Goal: Information Seeking & Learning: Learn about a topic

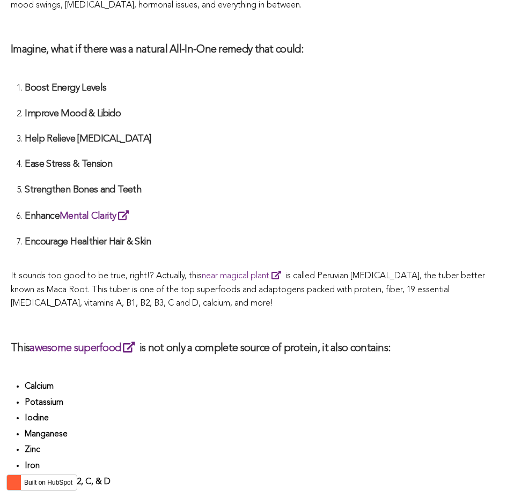
scroll to position [2278, 0]
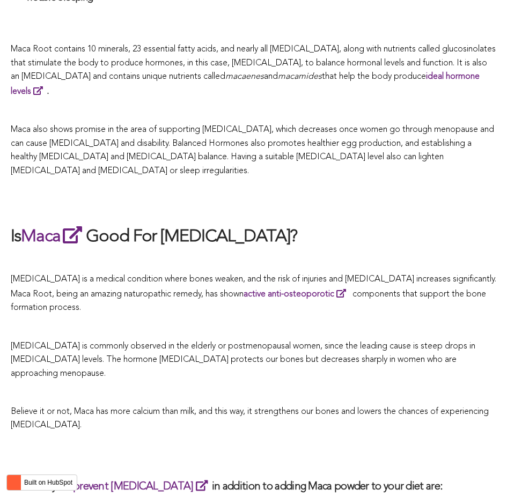
click at [233, 275] on span "[MEDICAL_DATA] is a medical condition where bones weaken, and the risk of injur…" at bounding box center [253, 293] width 485 height 37
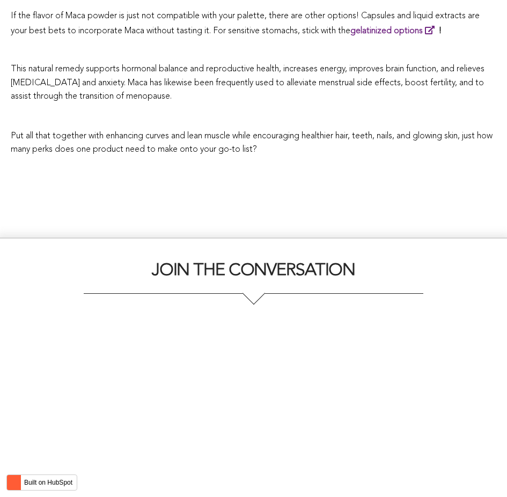
click at [186, 248] on div "JOIN THE CONVERSATION" at bounding box center [253, 390] width 507 height 305
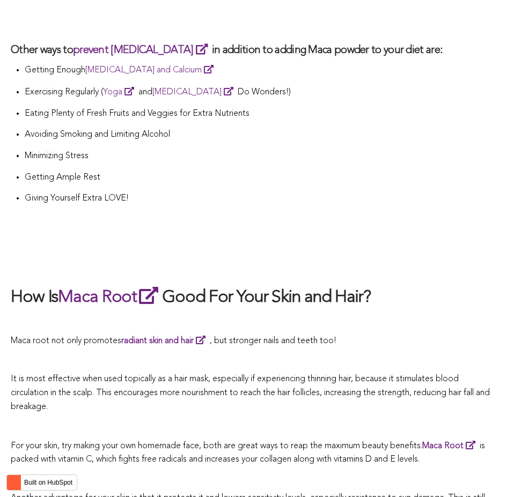
scroll to position [2419, 0]
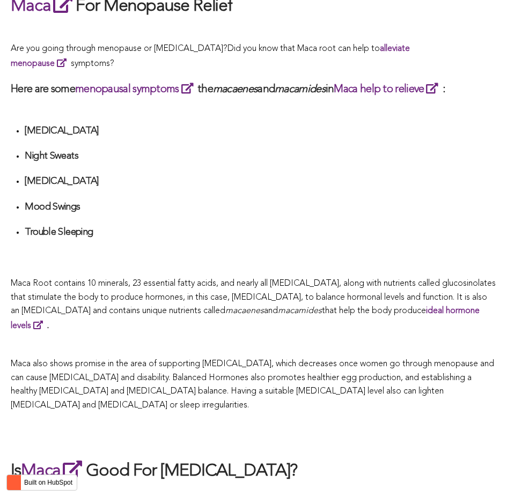
scroll to position [1990, 0]
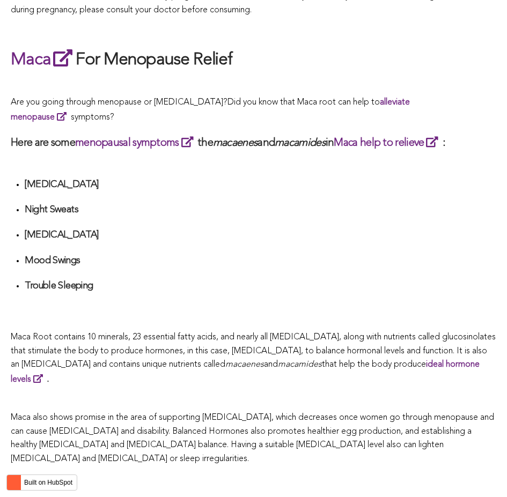
click at [229, 356] on p "Maca Root contains 10 minerals, 23 essential fatty acids, and nearly all [MEDIC…" at bounding box center [253, 359] width 485 height 56
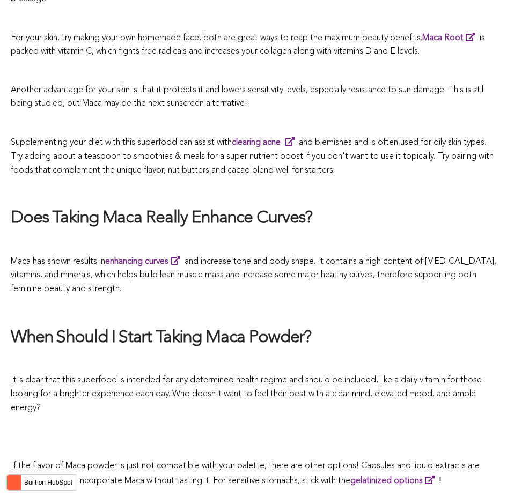
click at [252, 302] on p at bounding box center [253, 309] width 485 height 15
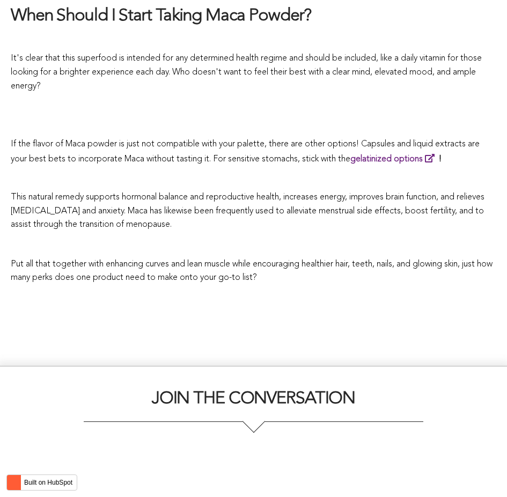
scroll to position [3057, 0]
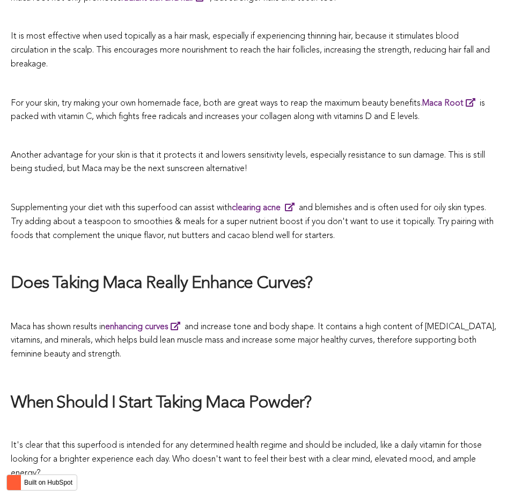
click at [299, 300] on p at bounding box center [253, 307] width 485 height 14
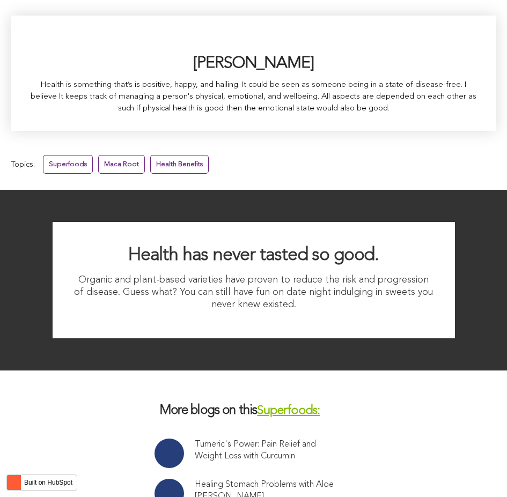
scroll to position [2939, 0]
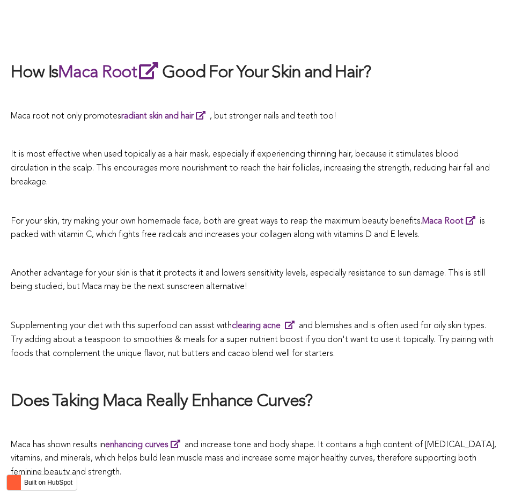
click at [247, 300] on p at bounding box center [253, 307] width 485 height 14
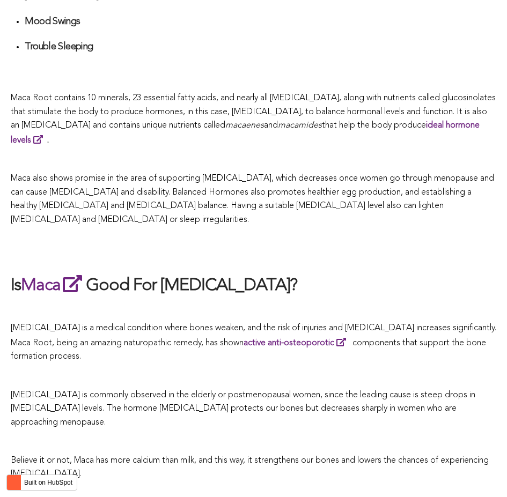
click at [306, 273] on h2 "Is Maca Good For [MEDICAL_DATA]?" at bounding box center [253, 285] width 485 height 25
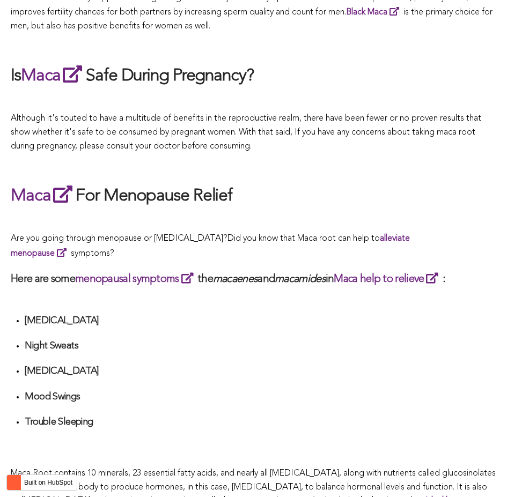
scroll to position [1800, 0]
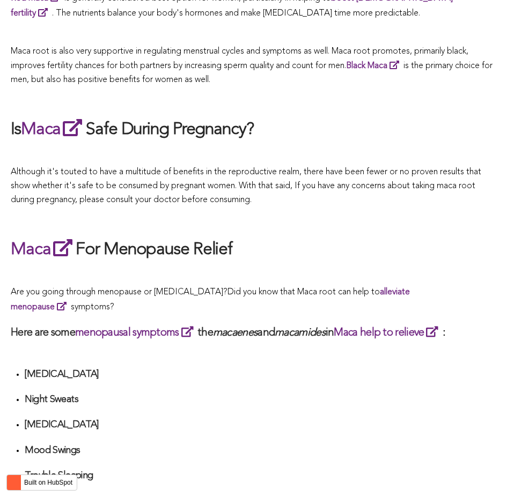
click at [257, 445] on li "Mood Swings" at bounding box center [260, 455] width 471 height 20
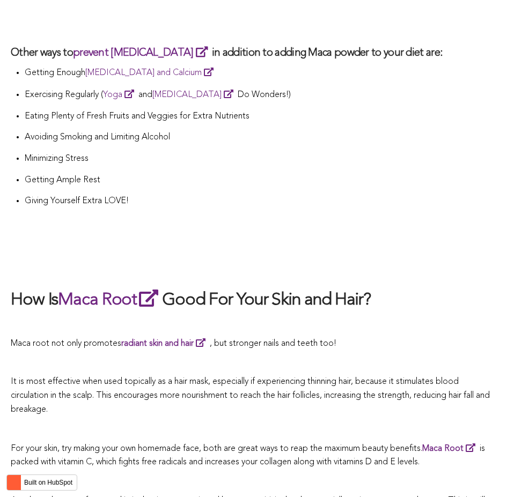
scroll to position [1733, 0]
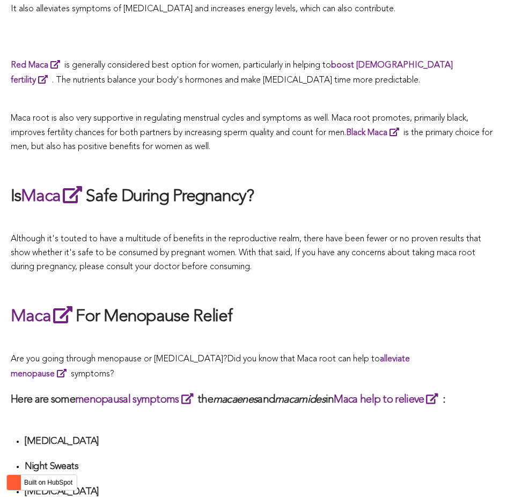
click at [195, 248] on span "What Are The Health Benefits of Maca For Women ? Hi [DEMOGRAPHIC_DATA], have yo…" at bounding box center [253, 421] width 485 height 3260
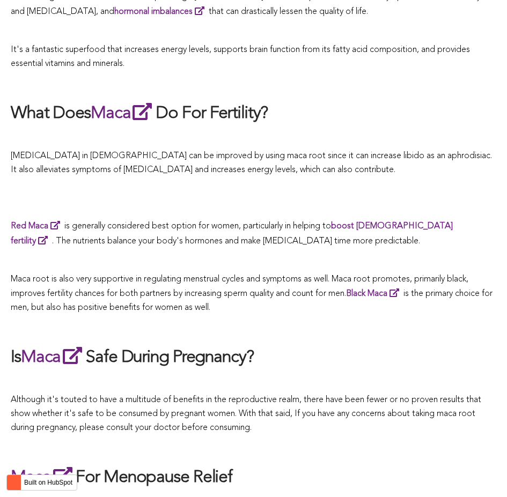
scroll to position [2627, 0]
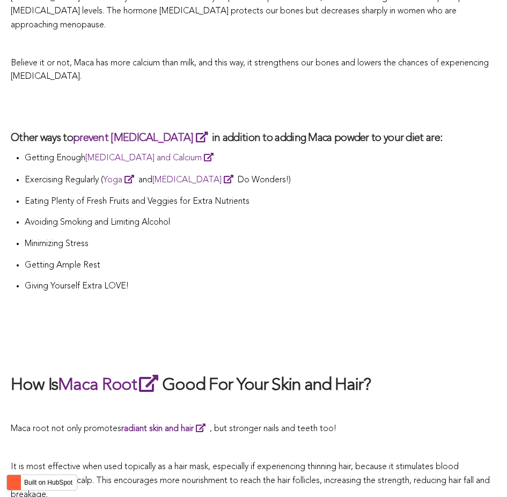
click at [241, 280] on li "Giving Yourself Extra LOVE!" at bounding box center [260, 290] width 471 height 21
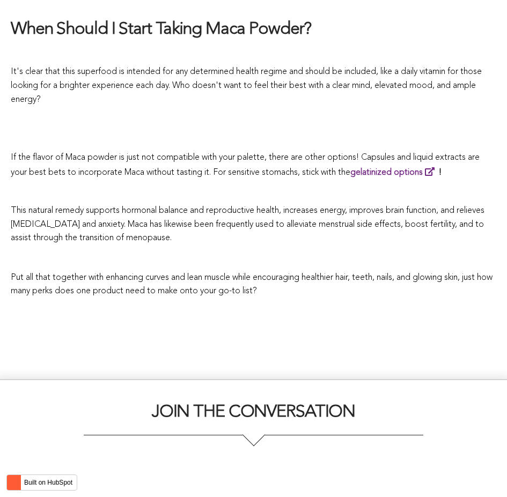
scroll to position [2306, 0]
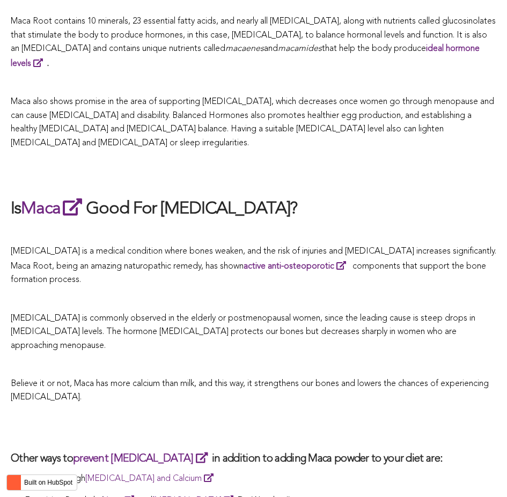
click at [279, 248] on p "[MEDICAL_DATA] is a medical condition where bones weaken, and the risk of injur…" at bounding box center [253, 266] width 485 height 42
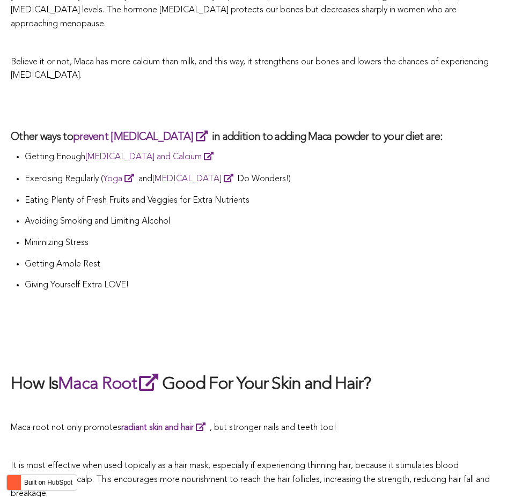
scroll to position [3911, 0]
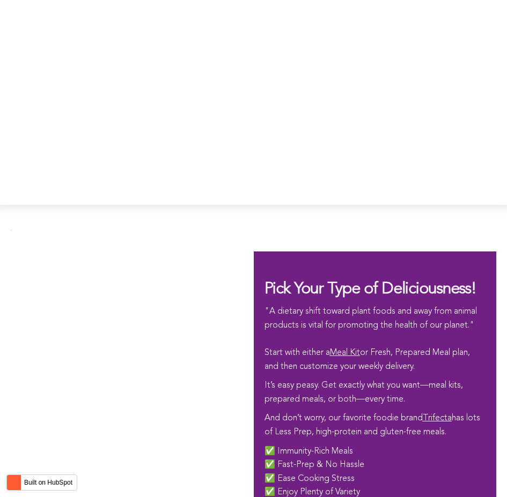
click at [215, 252] on div at bounding box center [132, 386] width 243 height 268
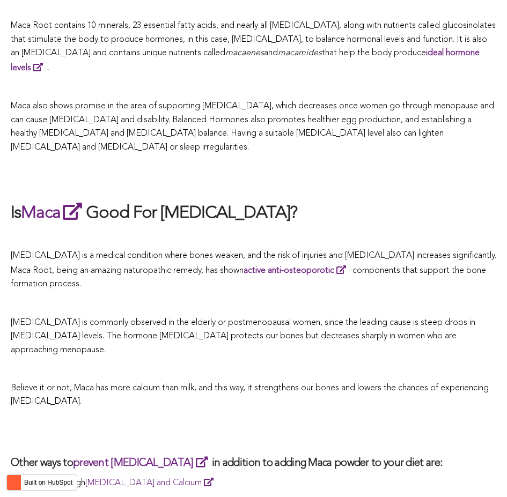
scroll to position [2248, 0]
